Goal: Transaction & Acquisition: Book appointment/travel/reservation

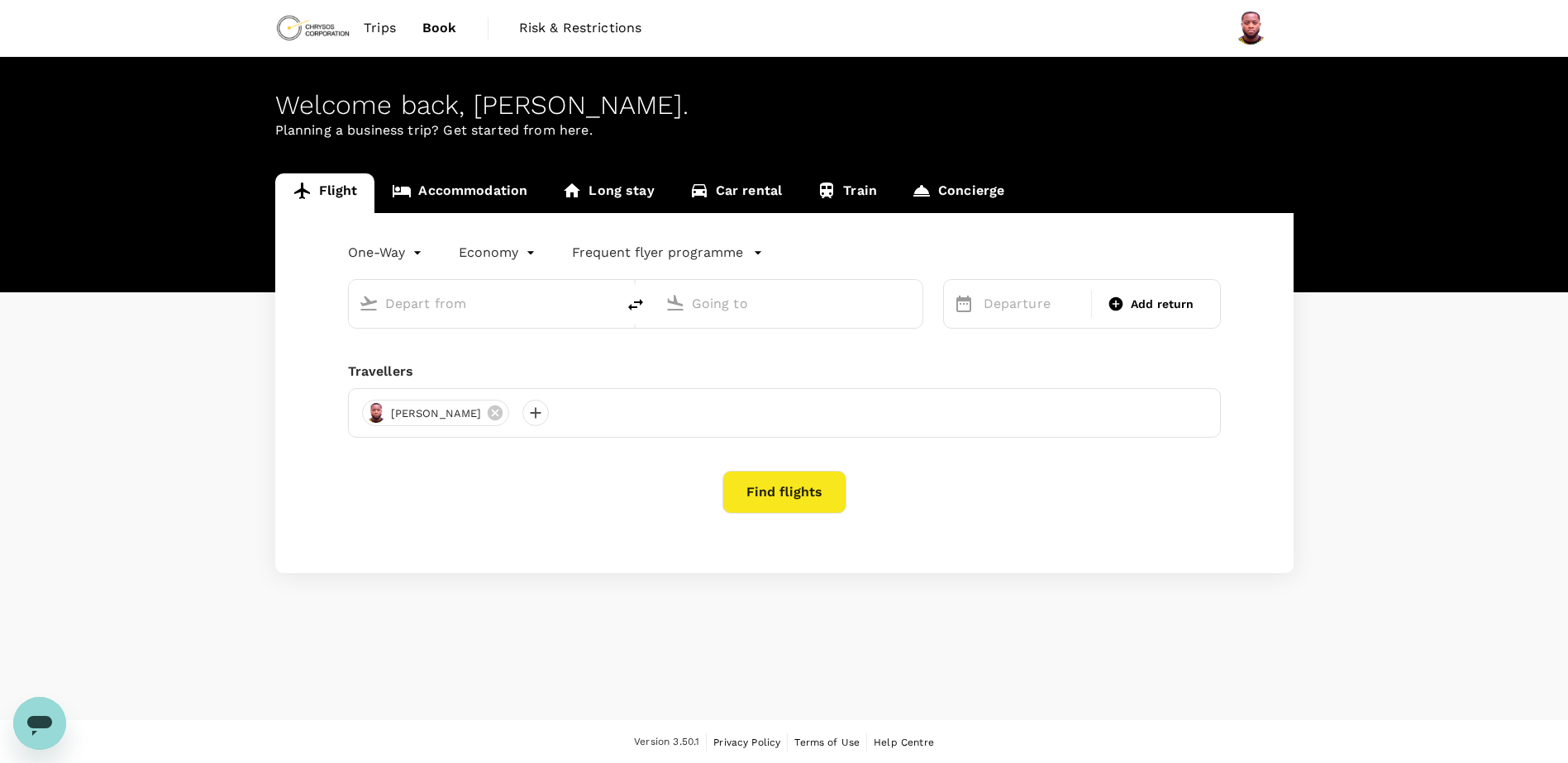
click at [559, 298] on input "text" at bounding box center [483, 303] width 196 height 26
type input "a"
type input "A"
click at [1133, 302] on span "Add return" at bounding box center [1162, 305] width 63 height 17
type input "roundtrip"
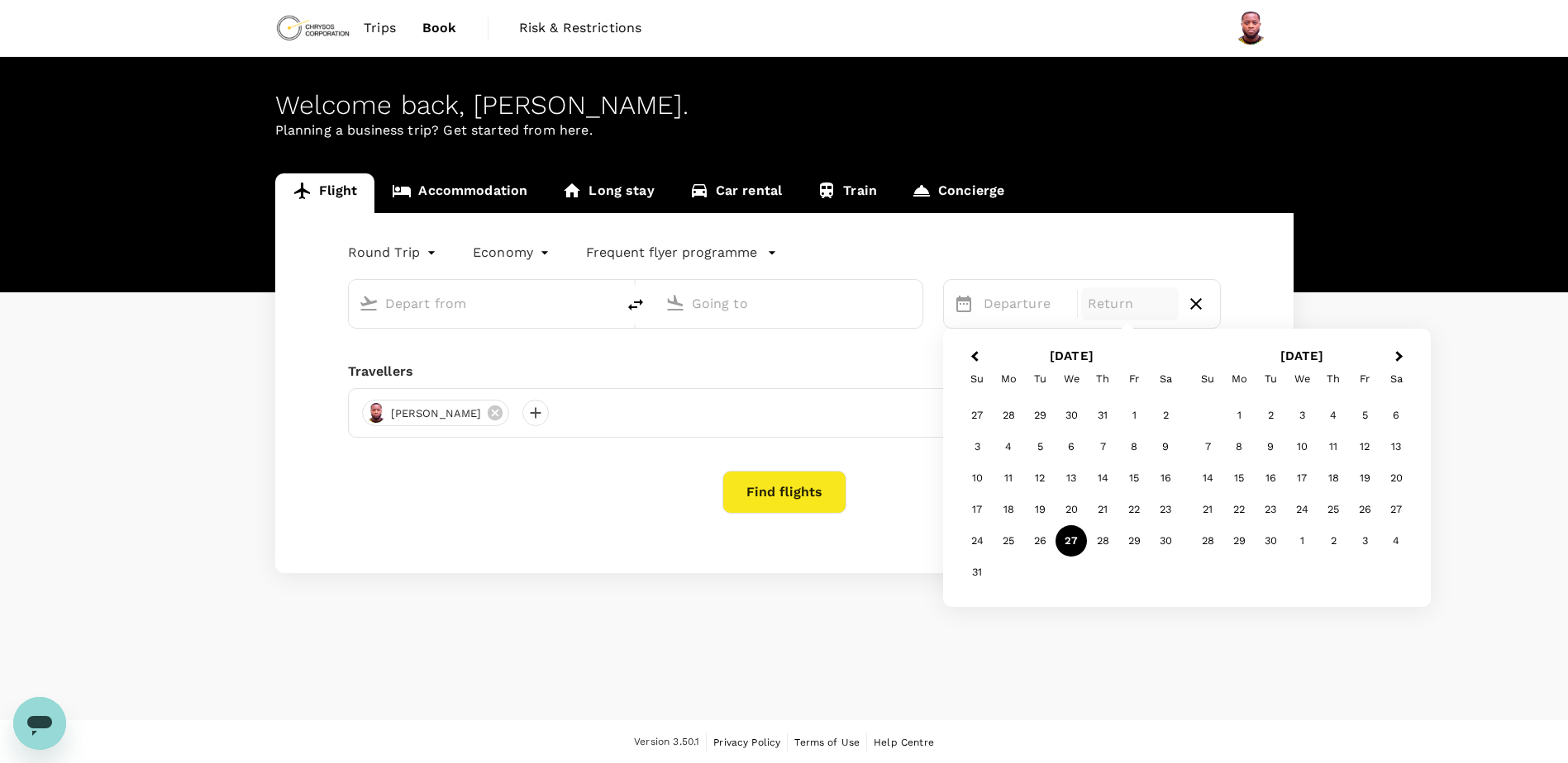
click at [611, 499] on div "Find flights" at bounding box center [784, 492] width 873 height 43
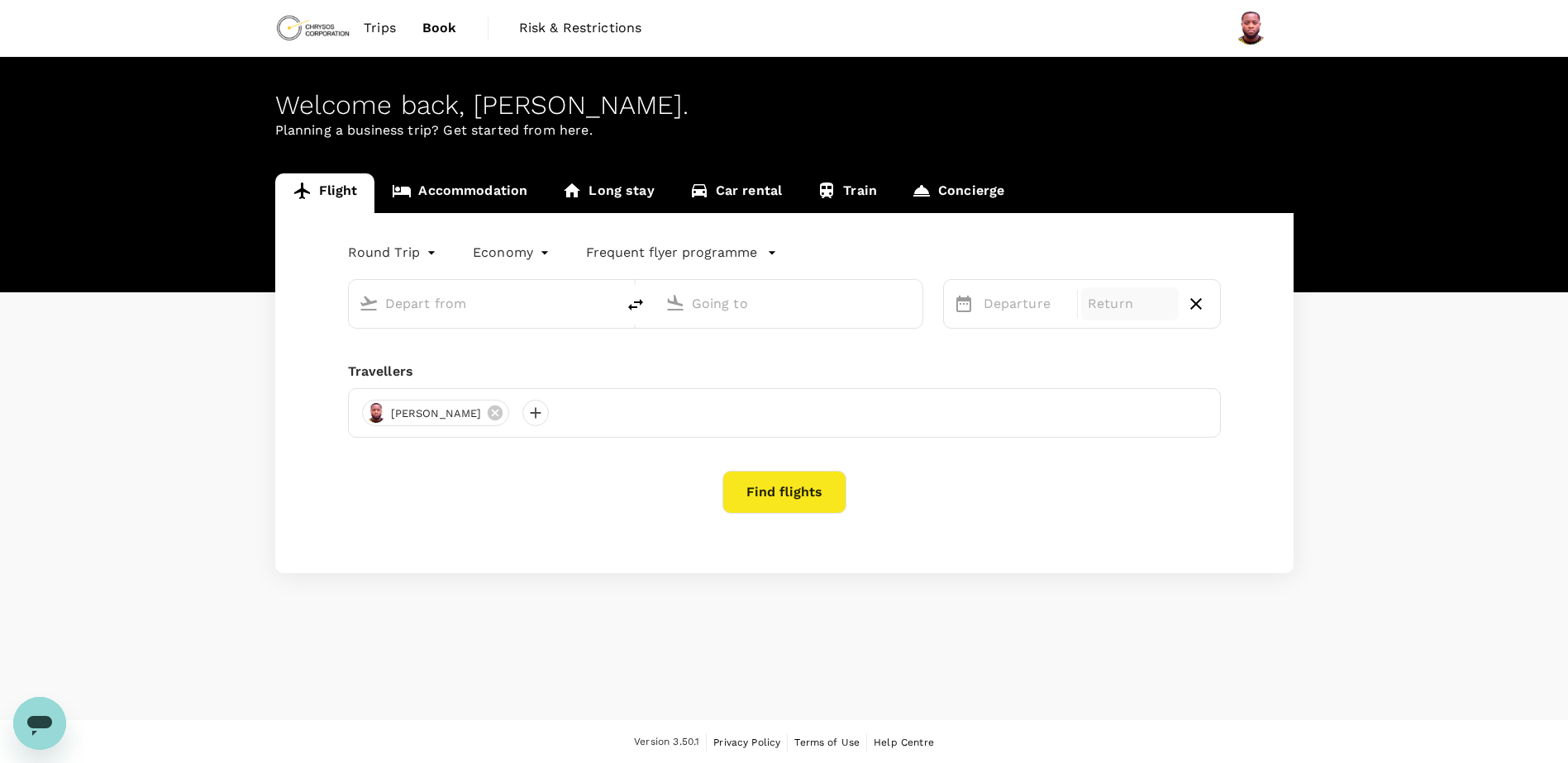
click at [452, 312] on input "text" at bounding box center [483, 303] width 196 height 26
click at [497, 373] on p "Kotoka Intl" at bounding box center [506, 368] width 291 height 16
type input "Accra"
type input "Kotoka Intl (ACC)"
click at [747, 373] on p "Takoradi Airport" at bounding box center [813, 368] width 291 height 16
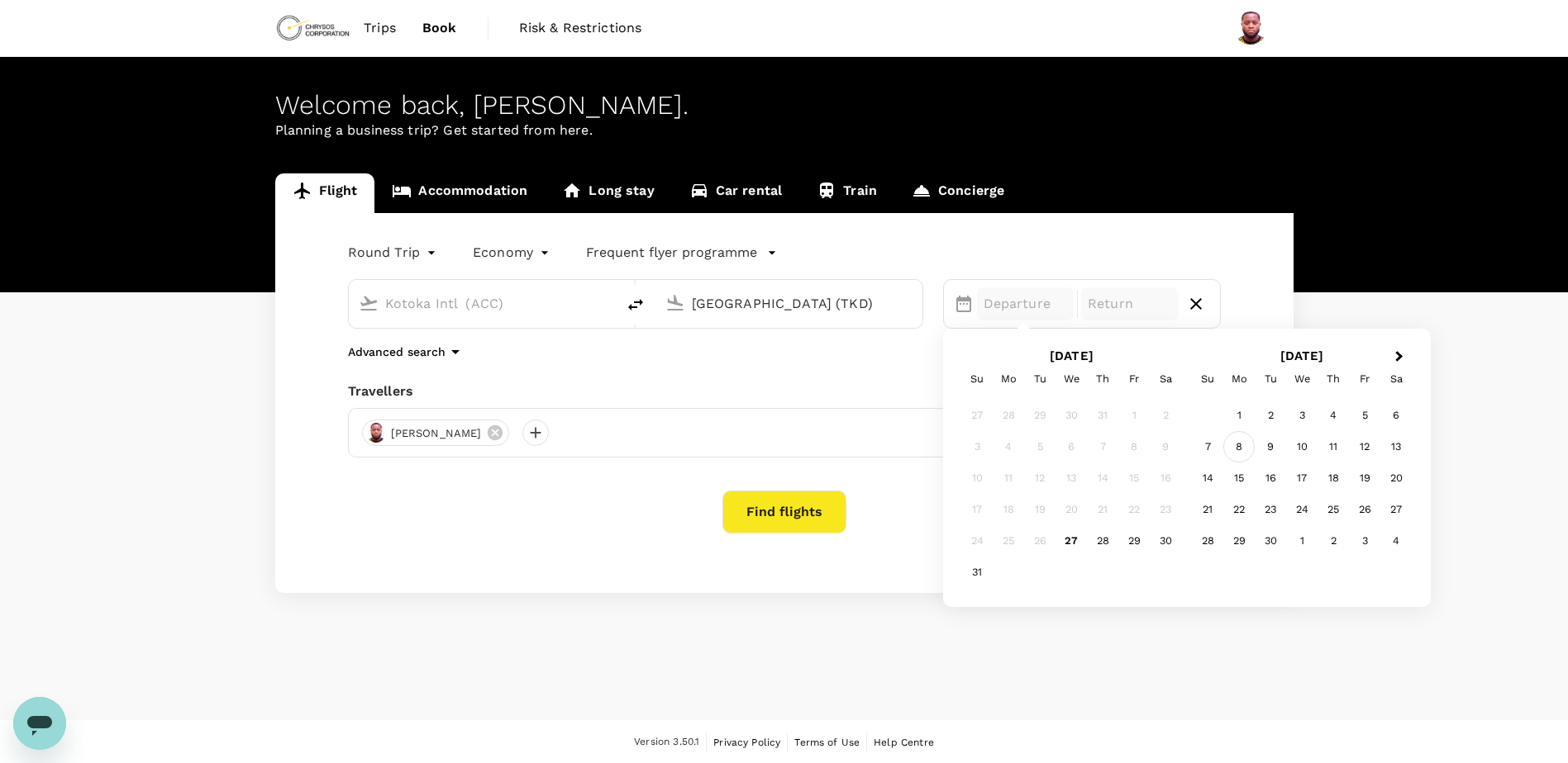
type input "Takoradi Airport (TKD)"
click at [1235, 445] on div "8" at bounding box center [1238, 447] width 32 height 32
click at [1133, 304] on p "Return" at bounding box center [1130, 304] width 84 height 20
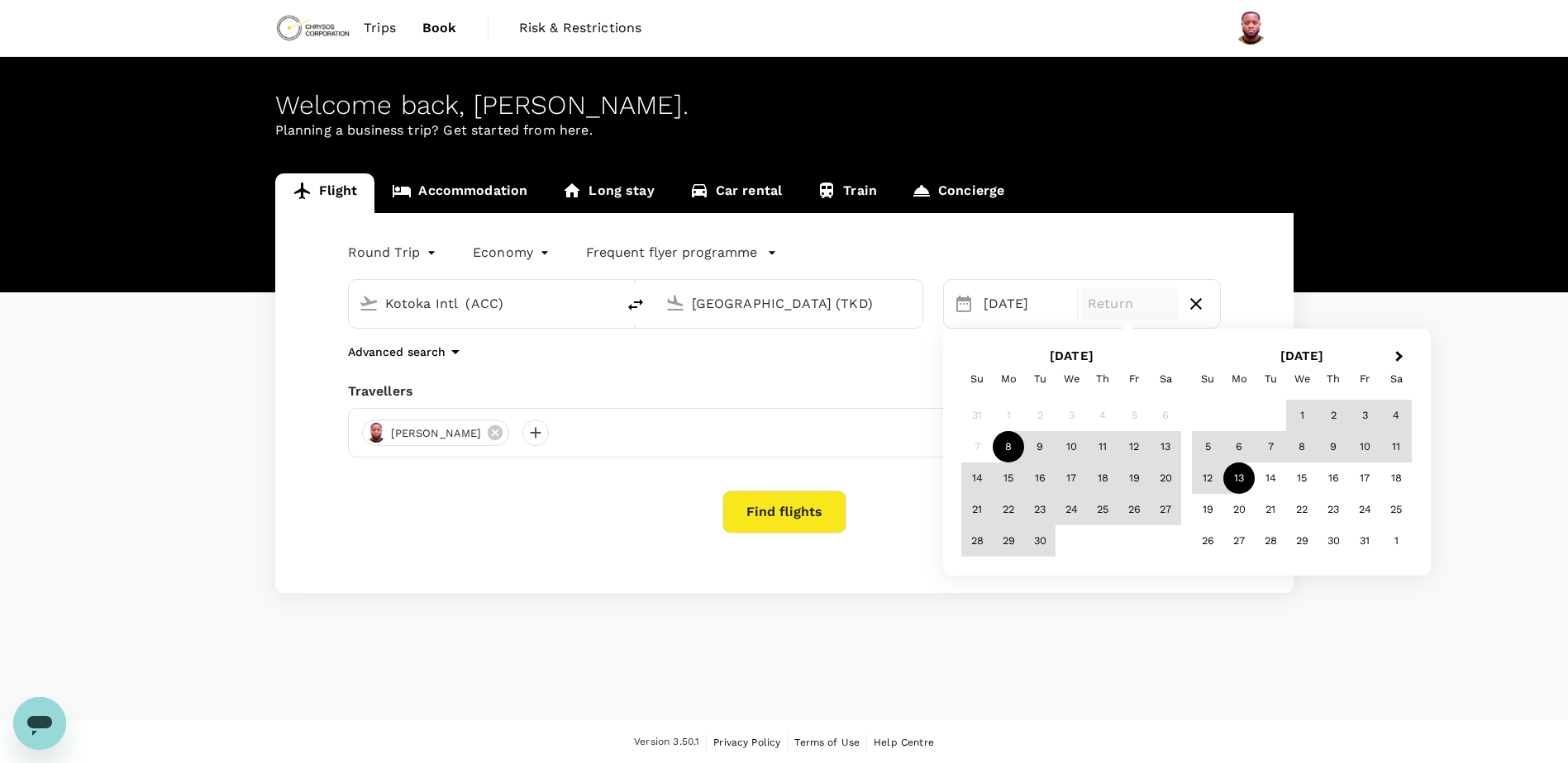
click at [1242, 478] on div "13" at bounding box center [1238, 478] width 32 height 32
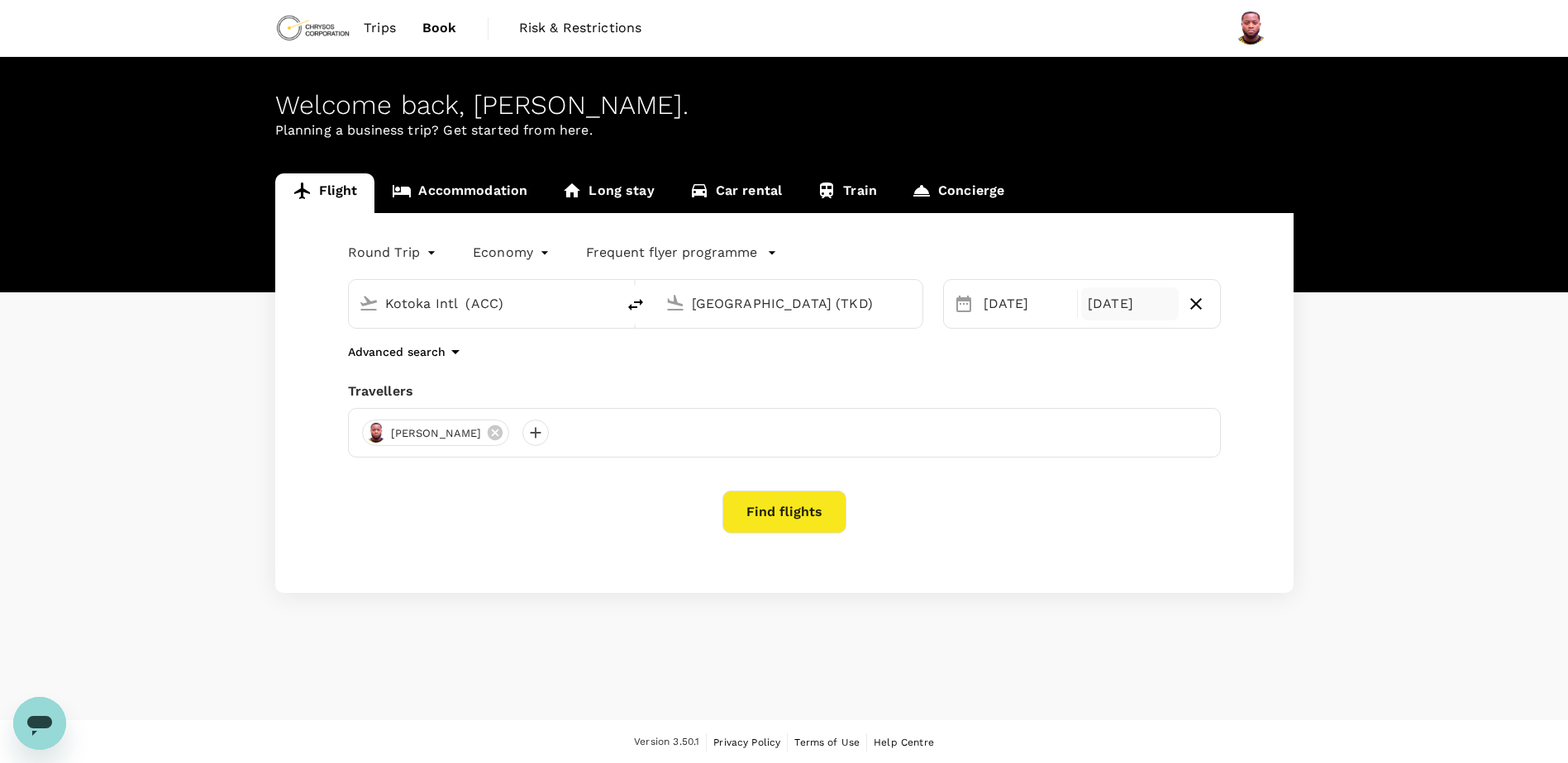
click at [1117, 308] on div "13 Oct" at bounding box center [1130, 304] width 98 height 33
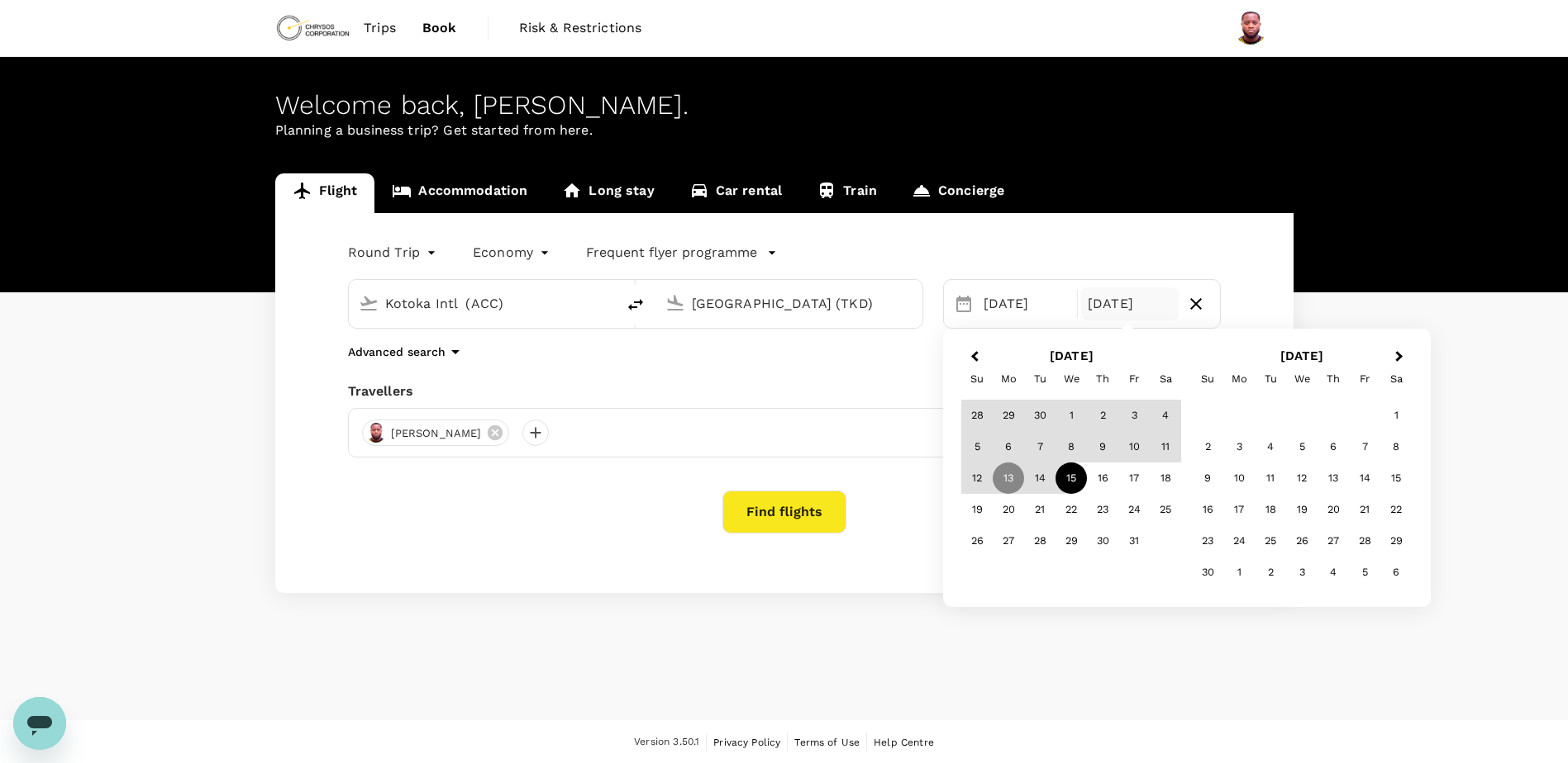
click at [1068, 479] on div "15" at bounding box center [1070, 478] width 32 height 32
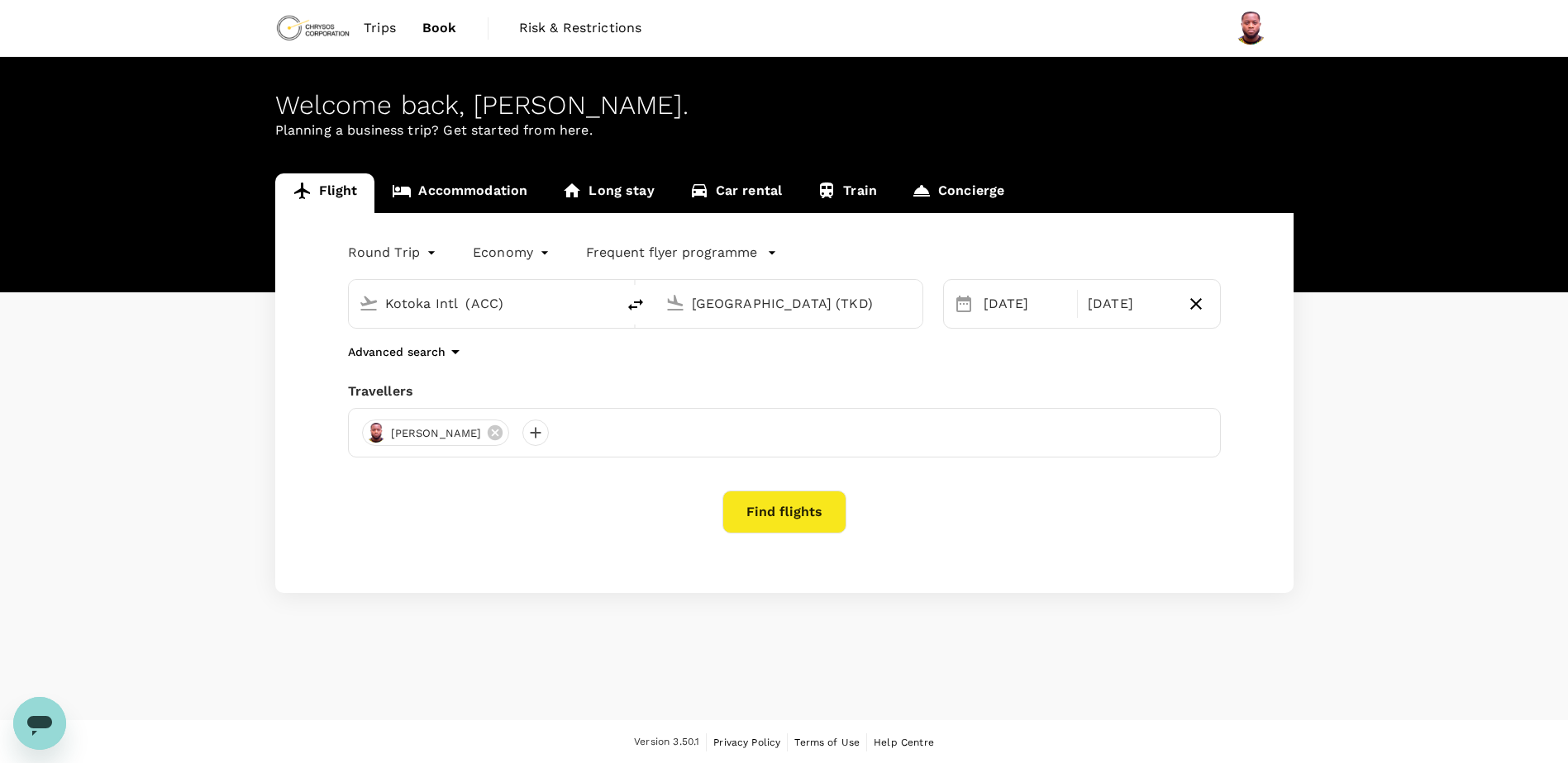
click at [423, 347] on p "Advanced search" at bounding box center [397, 351] width 98 height 16
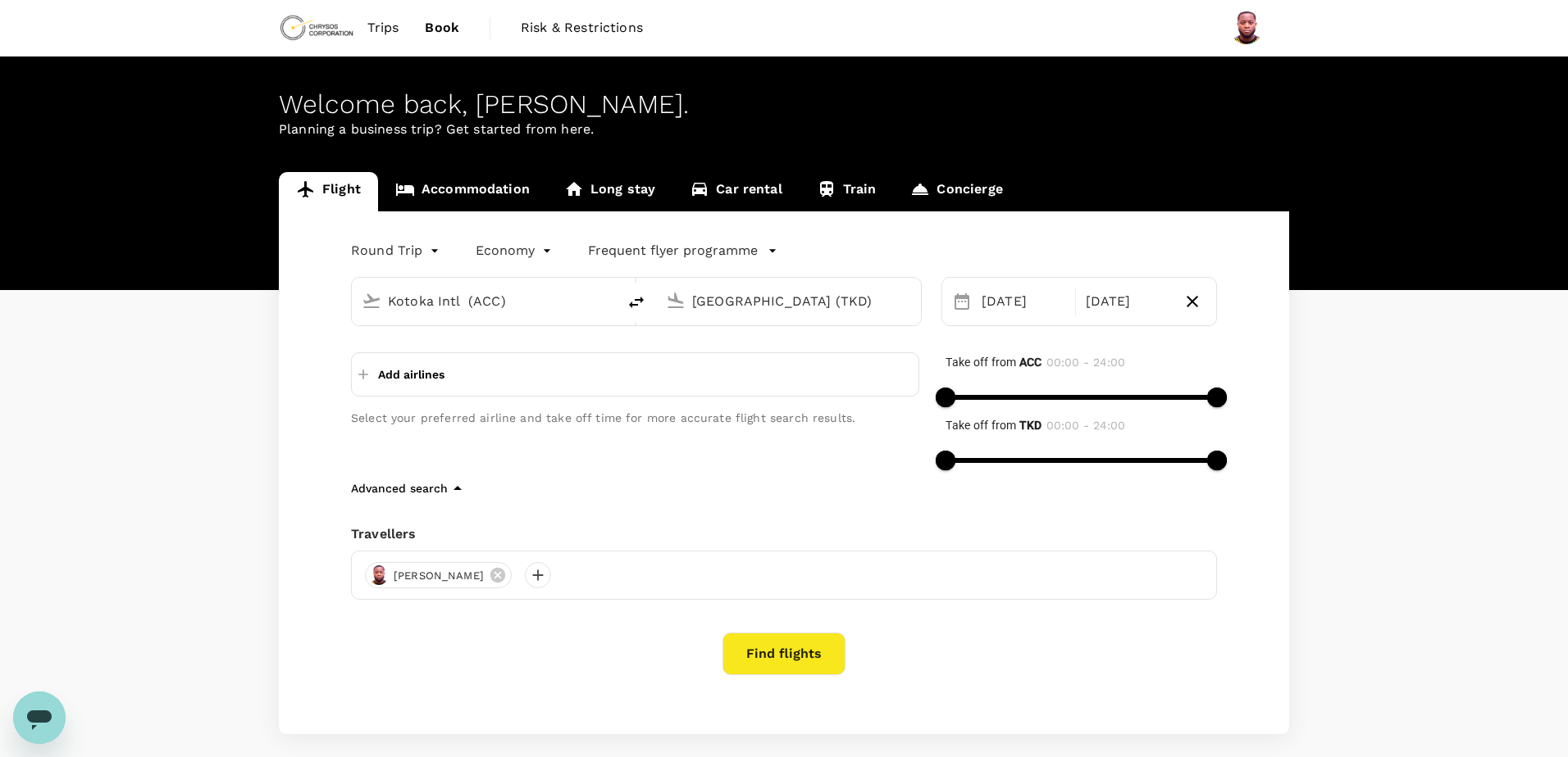
click at [416, 245] on body "Trips Book Risk & Restrictions Welcome back , Gideon Asenso . Planning a busine…" at bounding box center [784, 418] width 1568 height 838
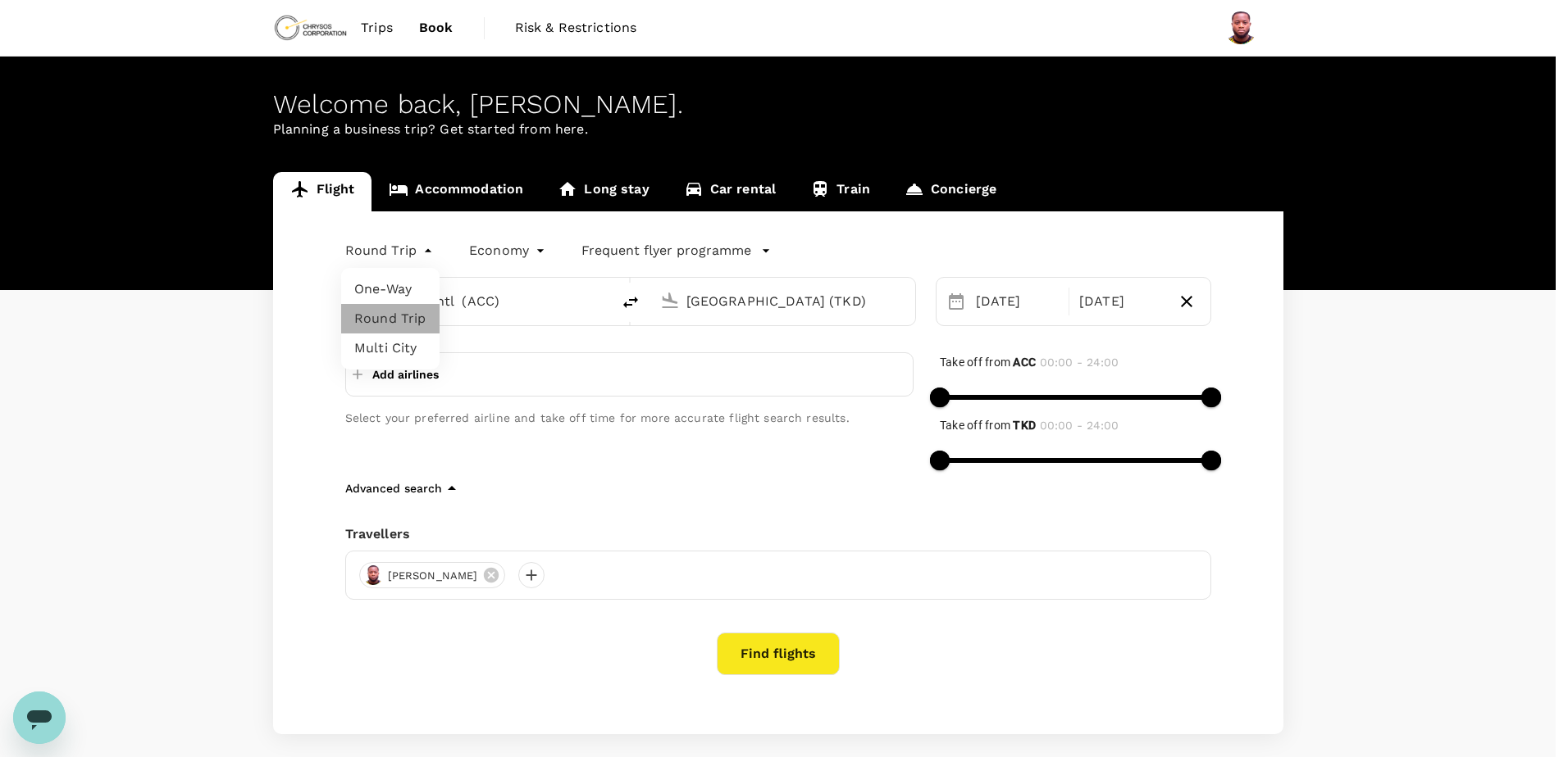
click at [392, 307] on li "Round Trip" at bounding box center [389, 319] width 98 height 29
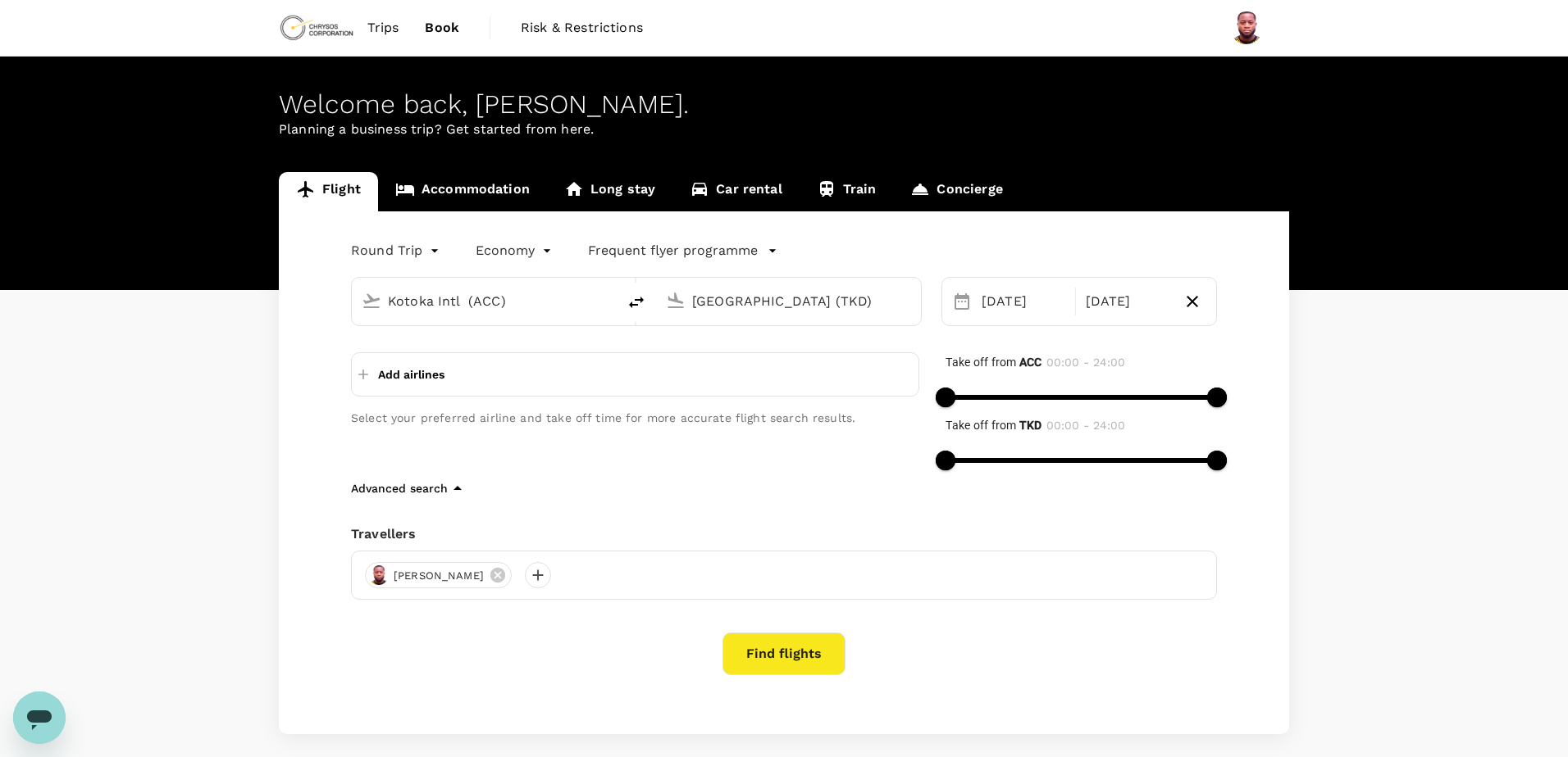
click at [398, 246] on body "Trips Book Risk & Restrictions Welcome back , Gideon Asenso . Planning a busine…" at bounding box center [784, 418] width 1568 height 838
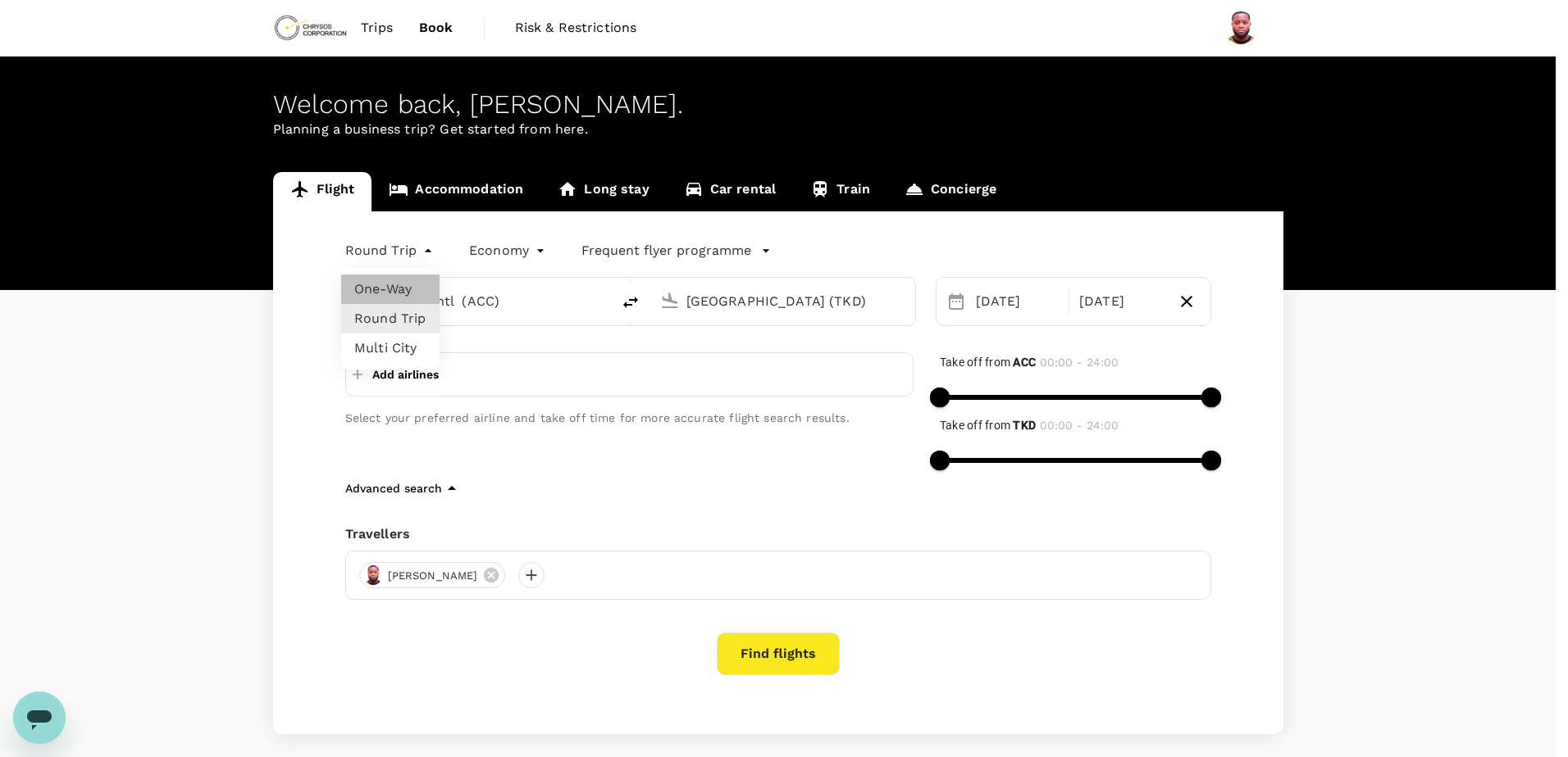
drag, startPoint x: 388, startPoint y: 287, endPoint x: 307, endPoint y: 307, distance: 83.4
click at [311, 306] on div "One-Way Round Trip Multi City" at bounding box center [784, 378] width 1568 height 757
click at [294, 309] on div at bounding box center [784, 378] width 1568 height 757
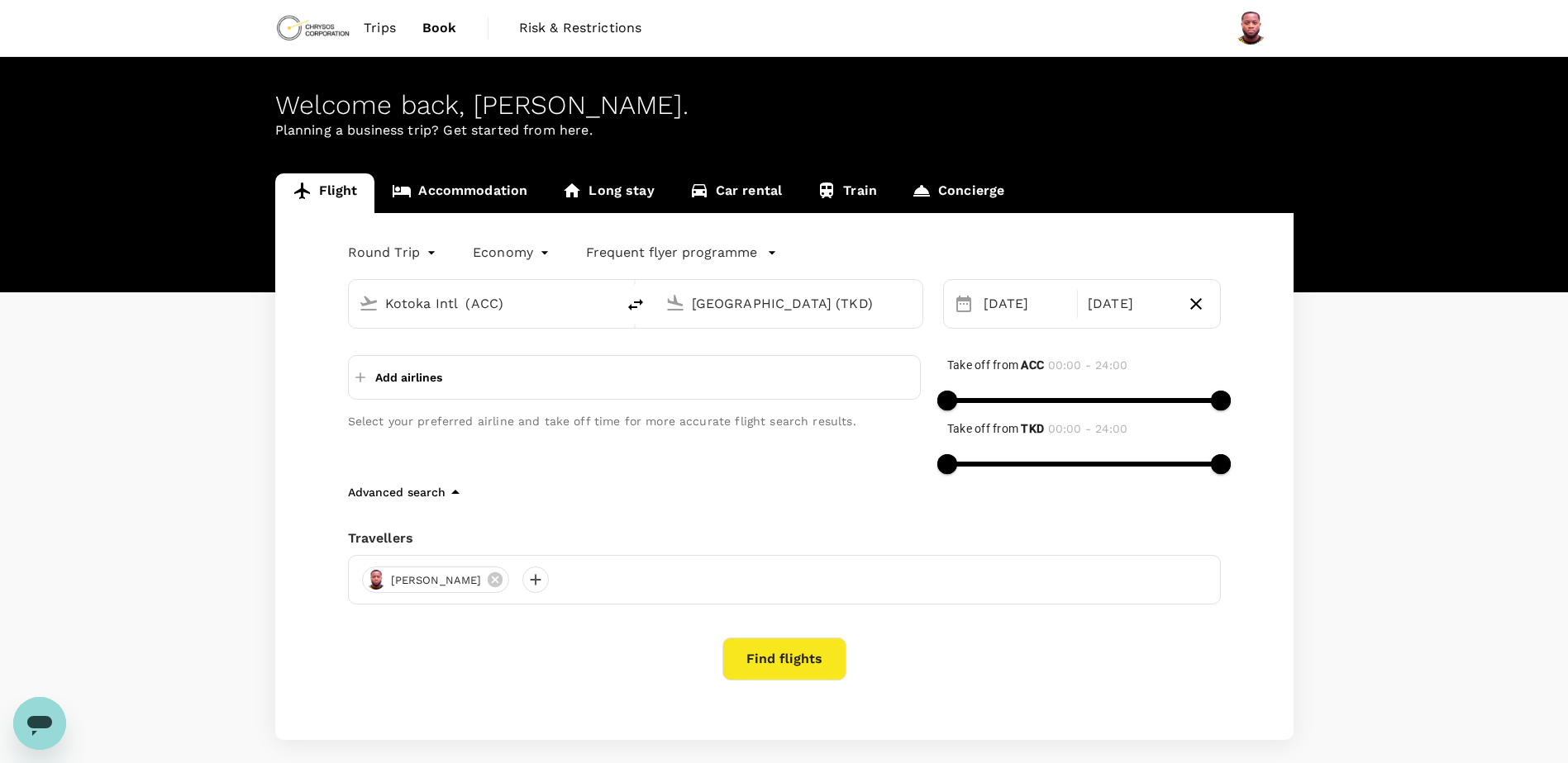
click at [421, 373] on p "Add airlines" at bounding box center [409, 377] width 67 height 16
drag, startPoint x: 451, startPoint y: 468, endPoint x: 572, endPoint y: 526, distance: 134.2
click at [453, 468] on div "Select your preferred airline and take off time for more accurate flight search…" at bounding box center [620, 405] width 599 height 153
click at [797, 662] on button "Find flights" at bounding box center [784, 659] width 124 height 43
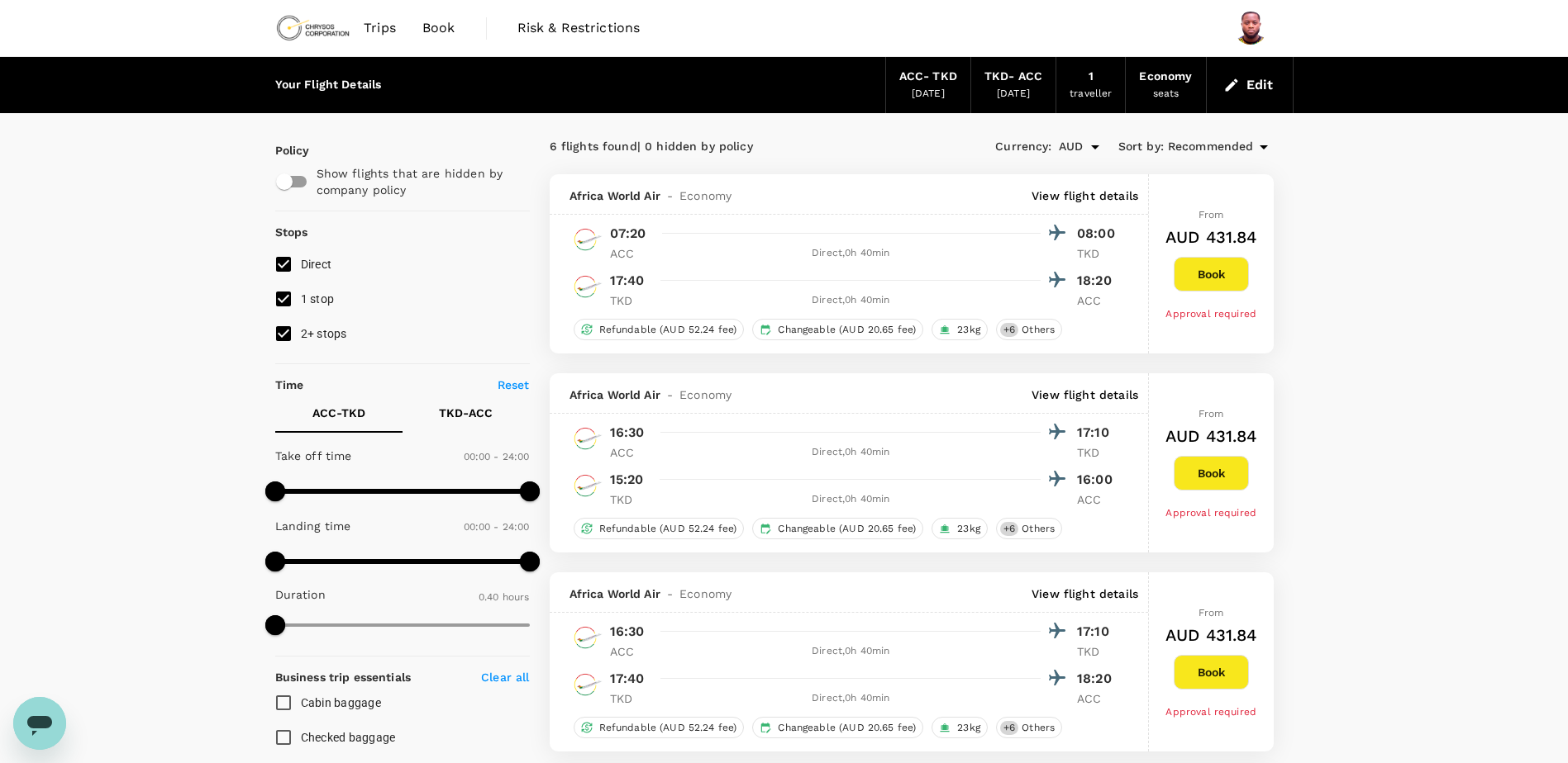
click at [1019, 86] on div "15 Oct 2025" at bounding box center [1013, 94] width 33 height 16
click at [1250, 80] on button "Edit" at bounding box center [1250, 85] width 59 height 27
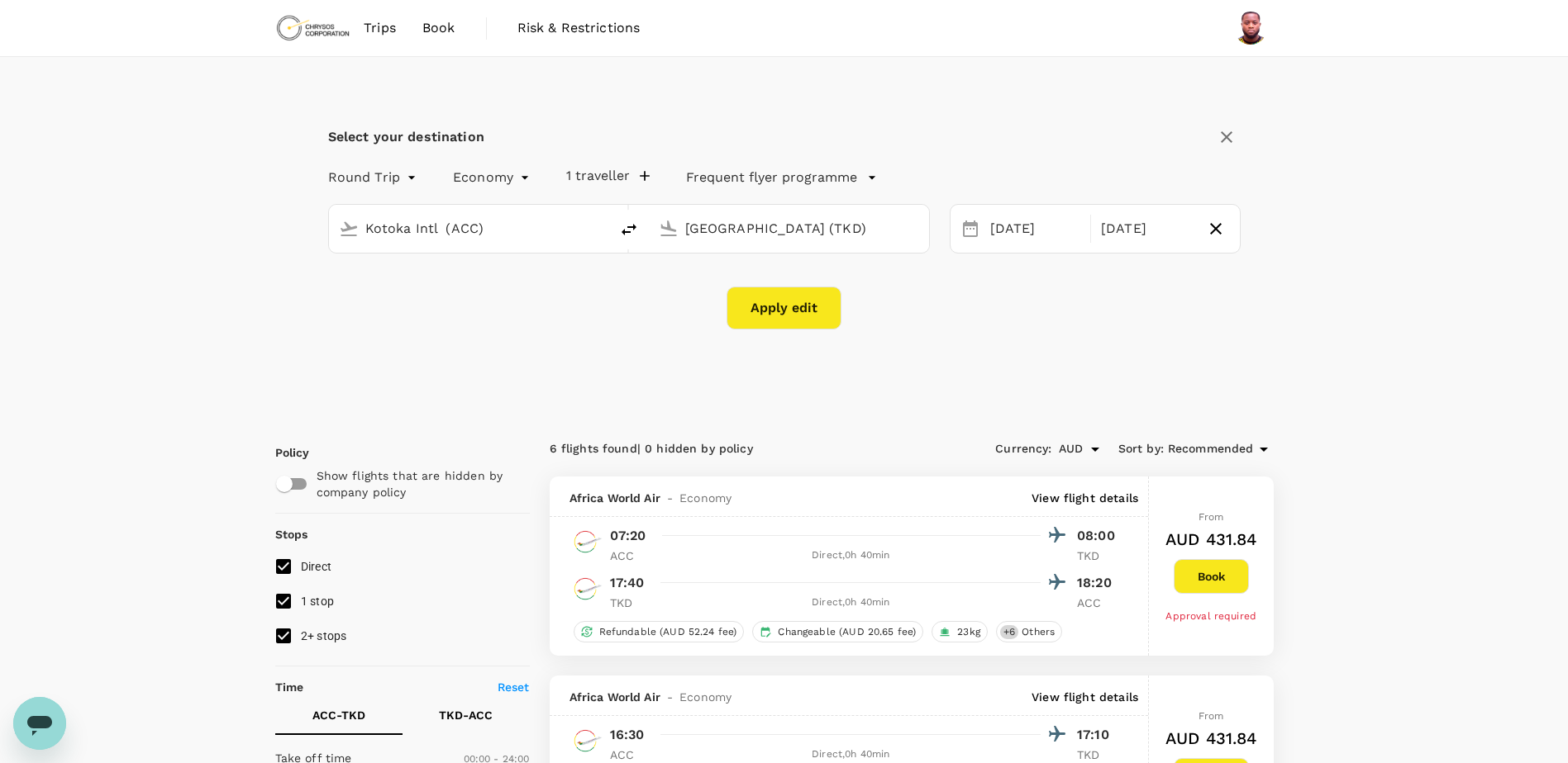
type input "Kotoka Intl (ACC)"
type input "Takoradi Airport (TKD)"
type input "Kotoka Intl (ACC)"
type input "Takoradi Airport (TKD)"
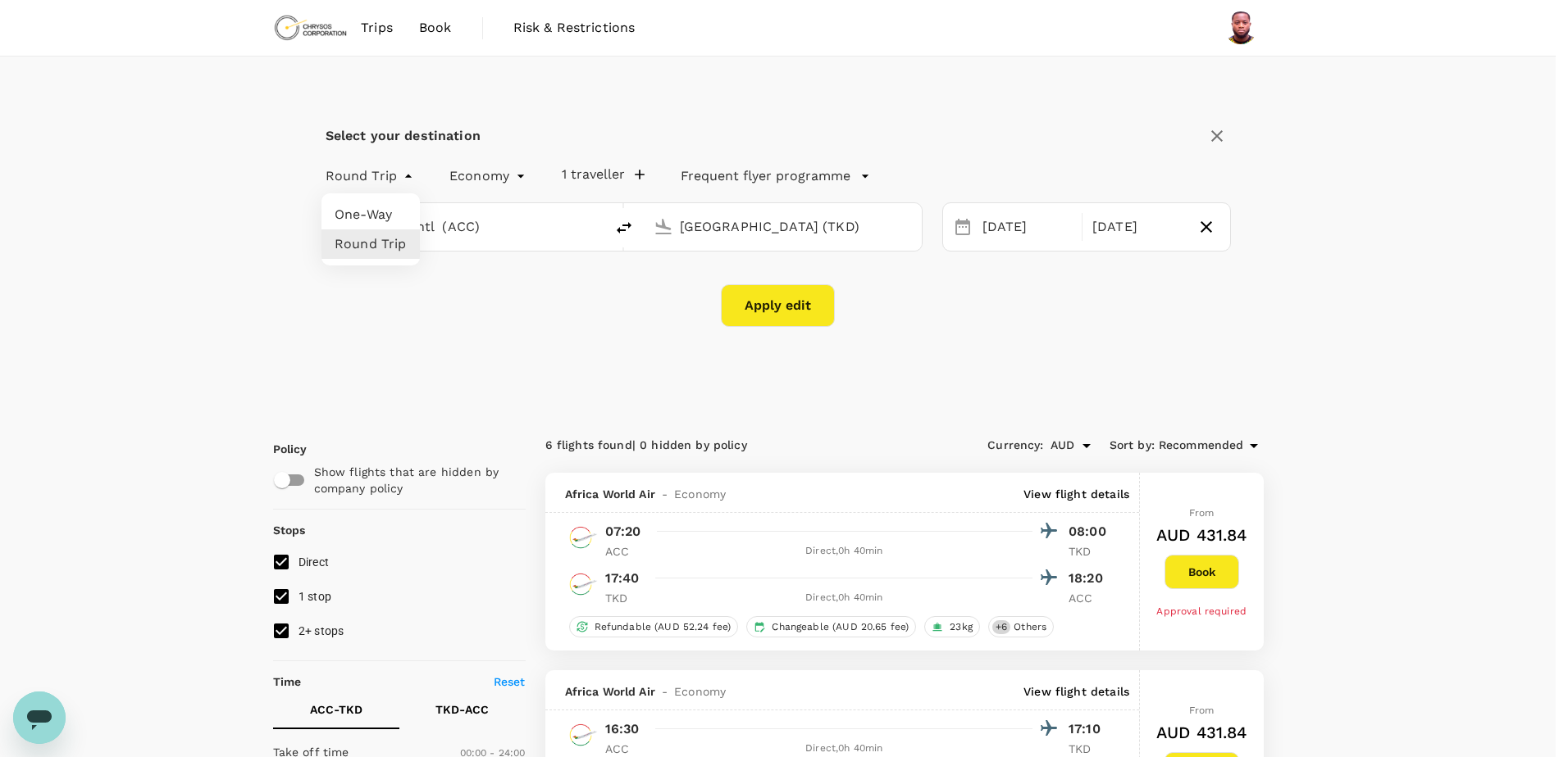
click at [358, 212] on li "One-Way" at bounding box center [370, 214] width 98 height 29
type input "oneway"
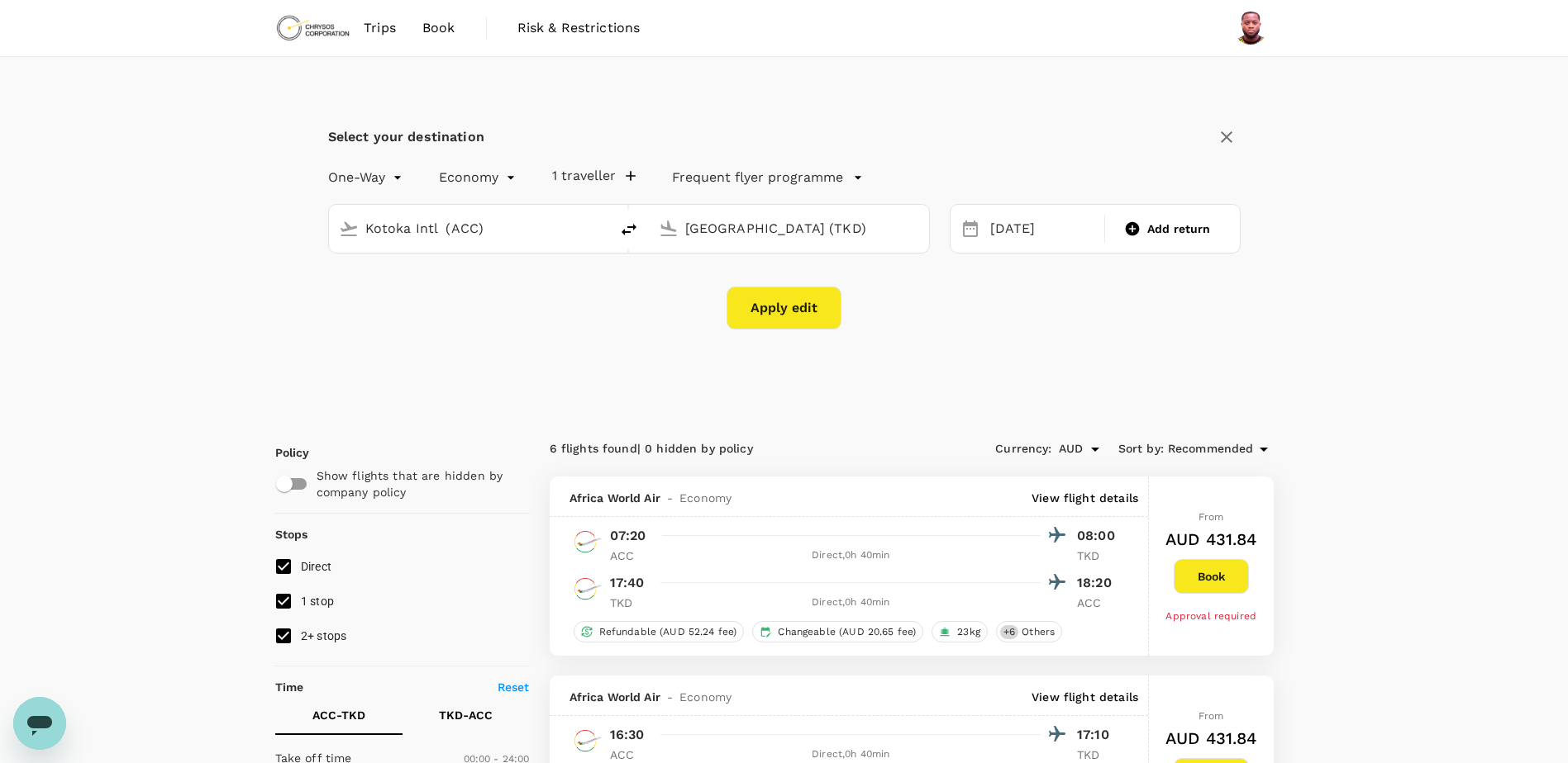
drag, startPoint x: 776, startPoint y: 307, endPoint x: 906, endPoint y: 318, distance: 130.5
click at [1041, 321] on div "Apply edit" at bounding box center [784, 308] width 912 height 43
click at [786, 305] on button "Apply edit" at bounding box center [784, 308] width 115 height 43
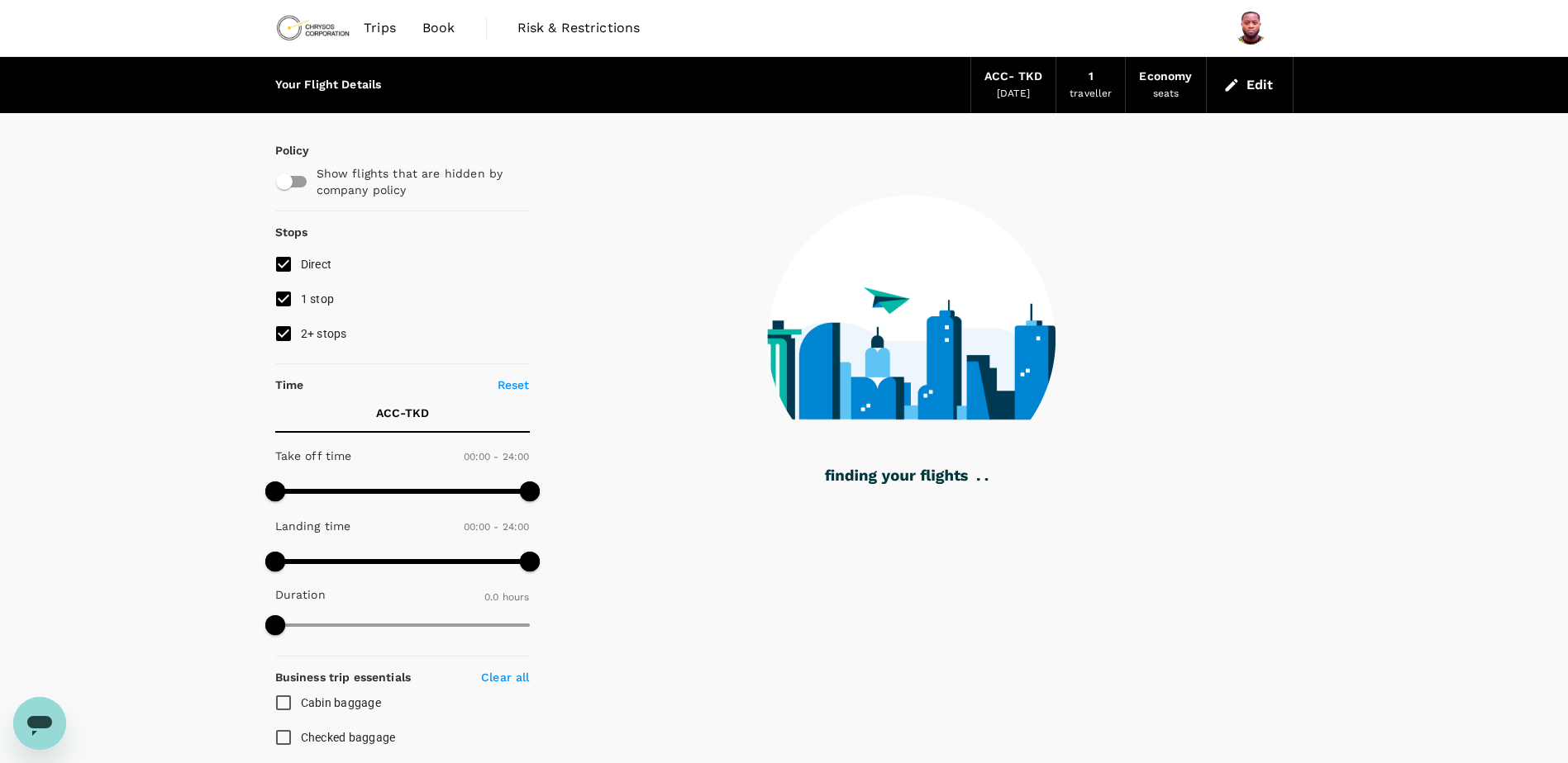
checkbox input "true"
